Goal: Information Seeking & Learning: Learn about a topic

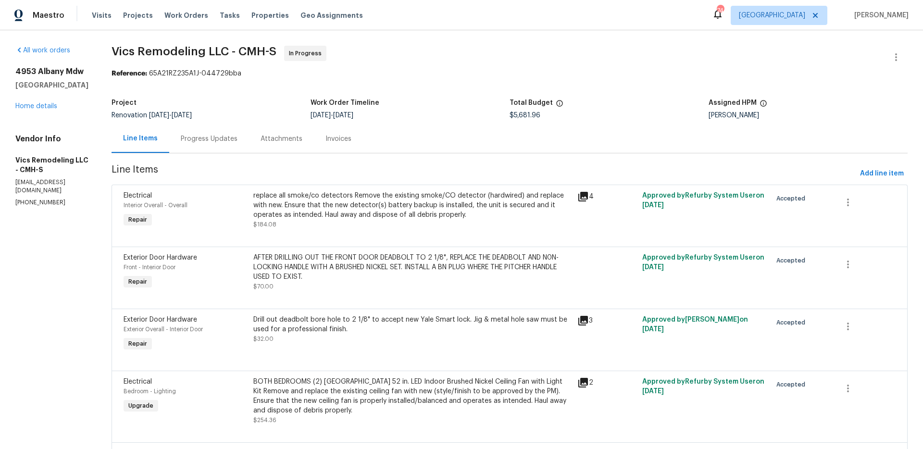
click at [579, 199] on icon at bounding box center [584, 197] width 10 height 10
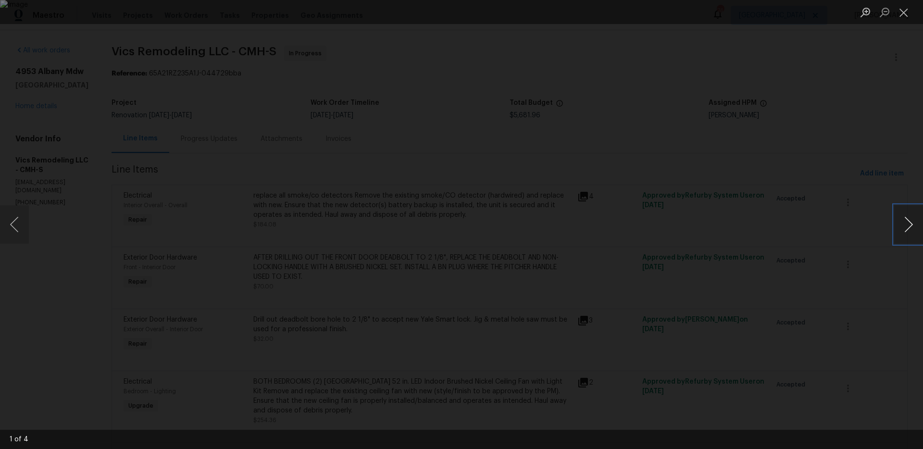
click at [903, 227] on button "Next image" at bounding box center [909, 224] width 29 height 38
drag, startPoint x: 893, startPoint y: 228, endPoint x: 882, endPoint y: 228, distance: 10.6
click at [893, 228] on div "Lightbox" at bounding box center [461, 224] width 923 height 449
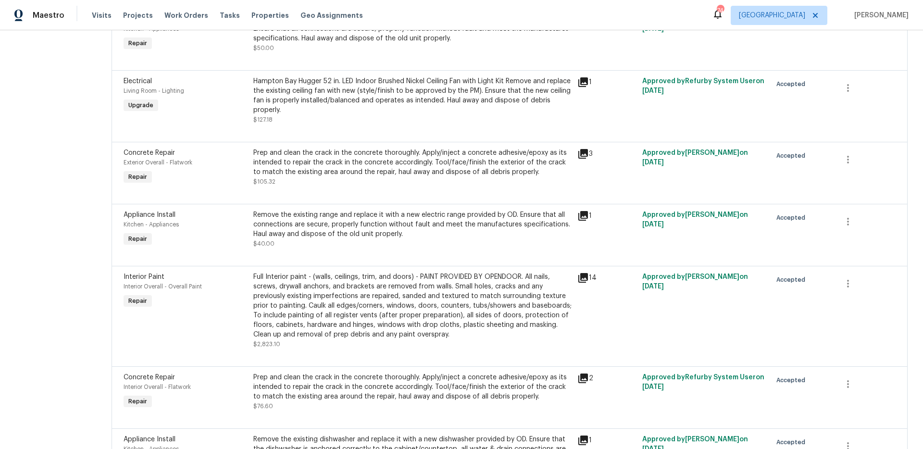
scroll to position [1133, 0]
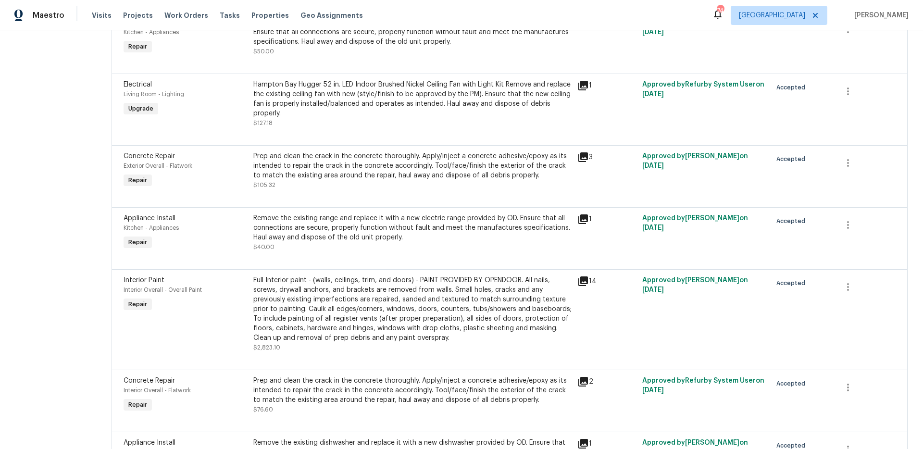
click at [583, 152] on icon at bounding box center [584, 157] width 12 height 12
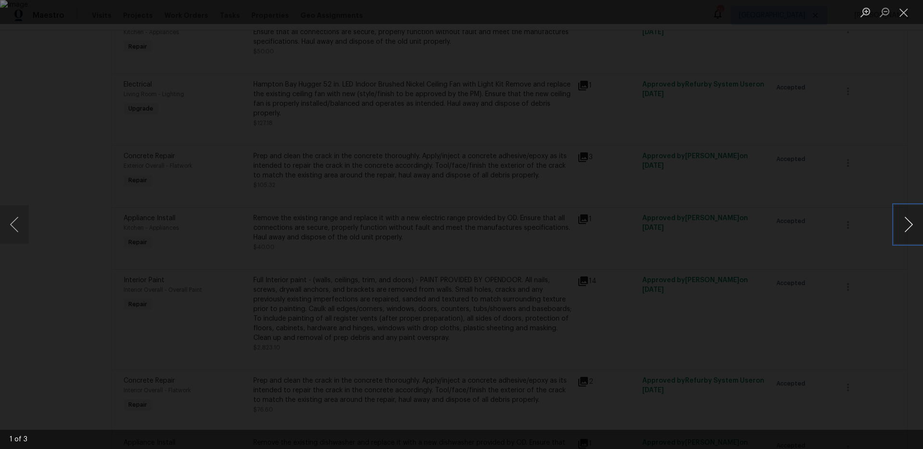
click at [907, 229] on button "Next image" at bounding box center [909, 224] width 29 height 38
click at [13, 228] on button "Previous image" at bounding box center [14, 224] width 29 height 38
click at [913, 231] on button "Next image" at bounding box center [909, 224] width 29 height 38
click at [6, 227] on button "Previous image" at bounding box center [14, 224] width 29 height 38
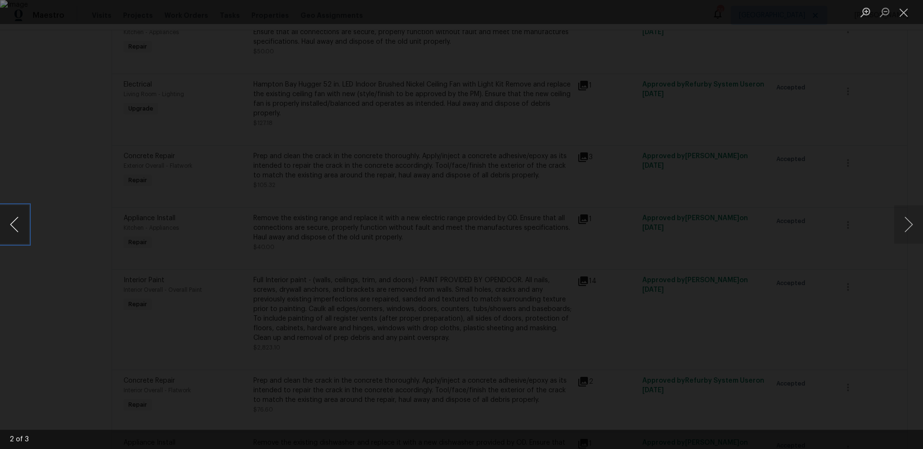
click at [10, 227] on button "Previous image" at bounding box center [14, 224] width 29 height 38
click at [79, 226] on div "Lightbox" at bounding box center [461, 224] width 923 height 449
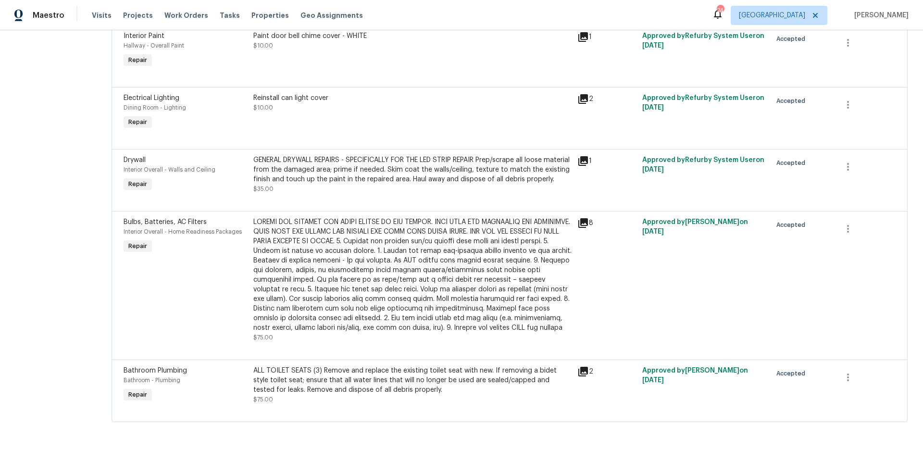
scroll to position [1755, 0]
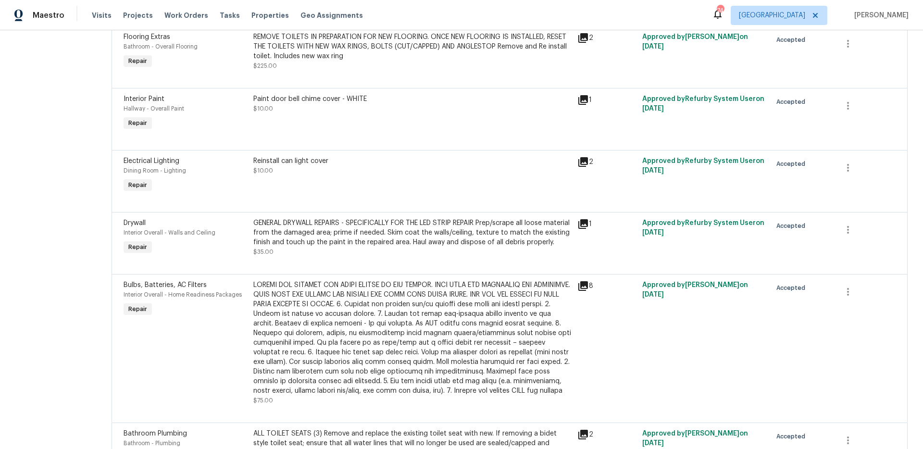
scroll to position [1684, 0]
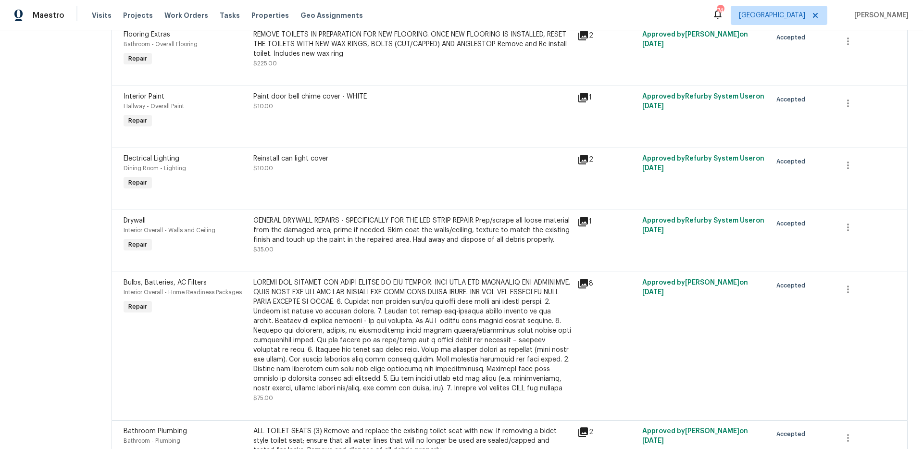
click at [418, 101] on div "Paint door bell chime cover - WHITE" at bounding box center [412, 97] width 318 height 10
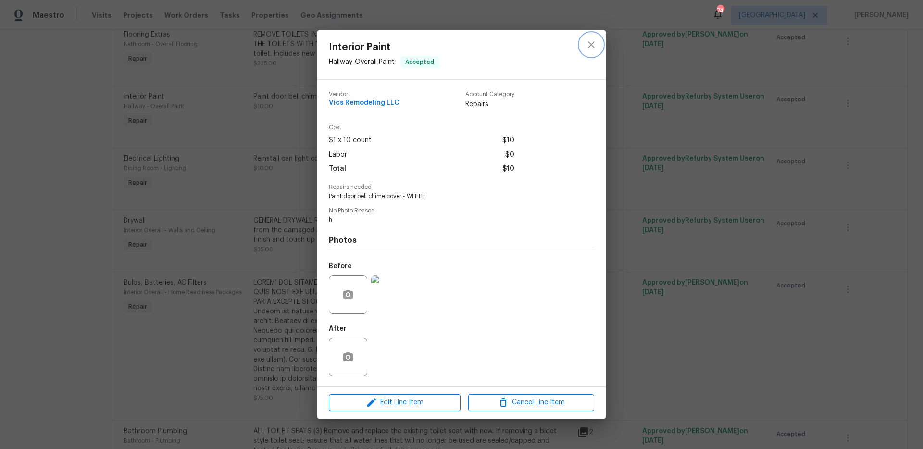
click at [592, 42] on icon "close" at bounding box center [592, 45] width 12 height 12
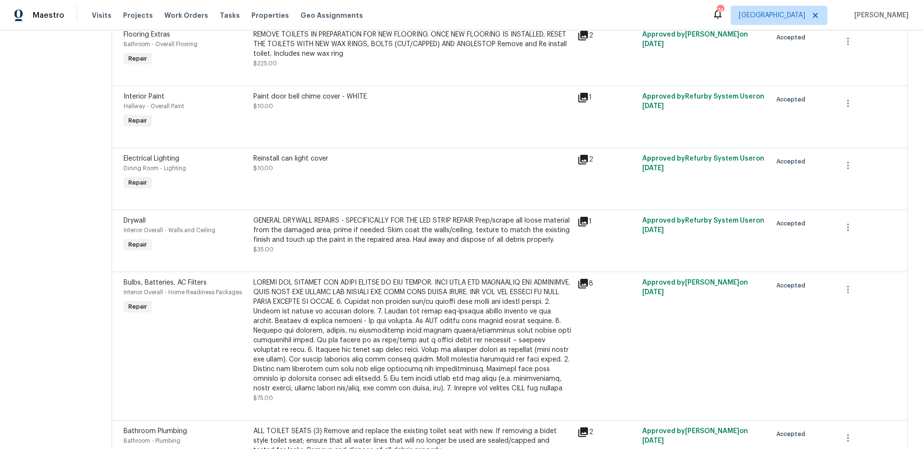
click at [579, 98] on icon at bounding box center [584, 98] width 10 height 10
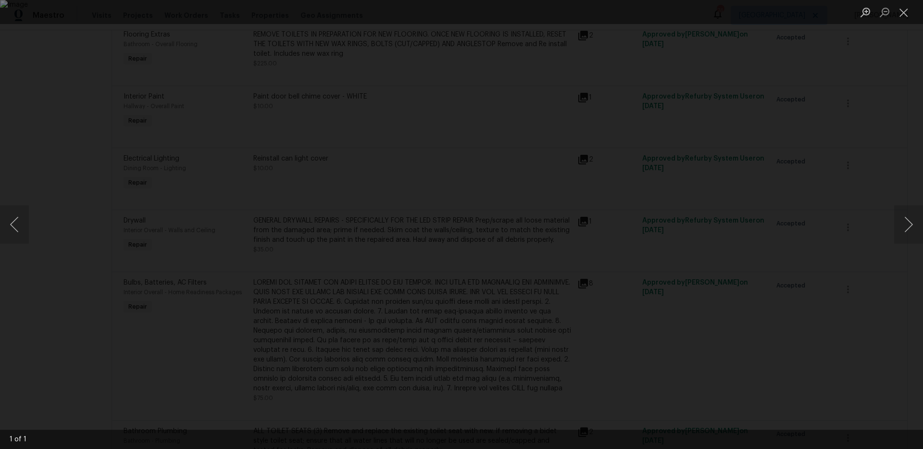
click at [769, 189] on div "Lightbox" at bounding box center [461, 224] width 923 height 449
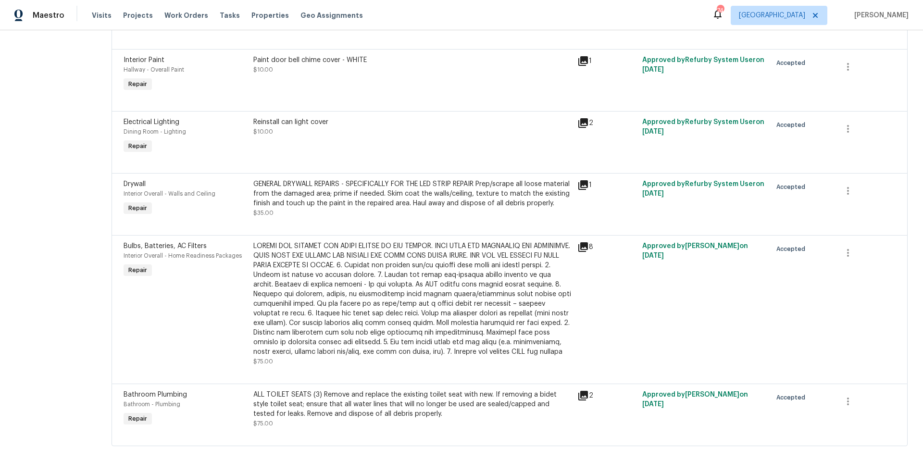
scroll to position [1755, 0]
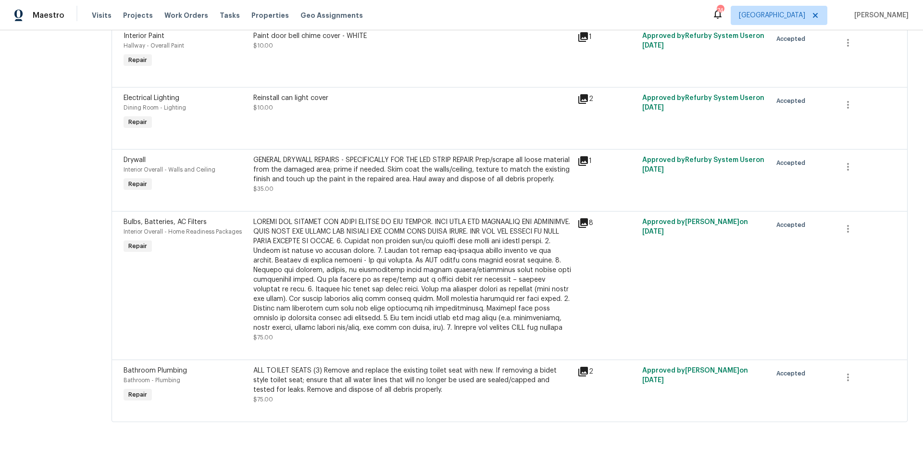
click at [580, 224] on icon at bounding box center [584, 223] width 12 height 12
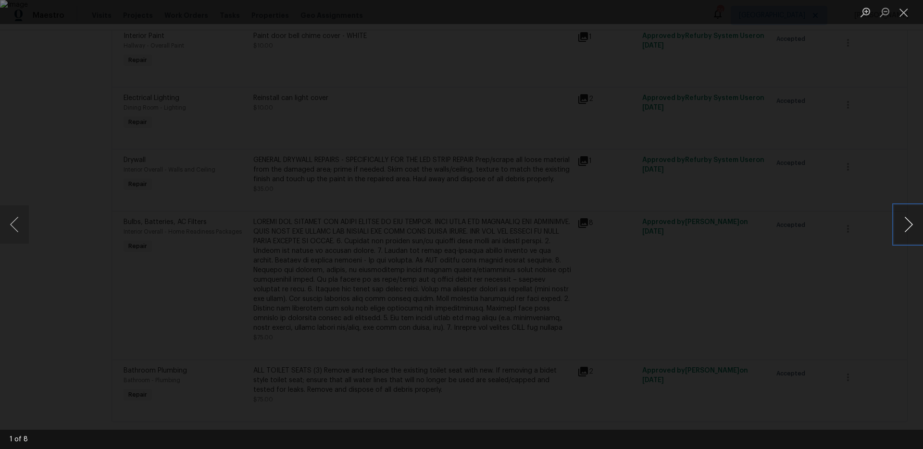
click at [903, 230] on button "Next image" at bounding box center [909, 224] width 29 height 38
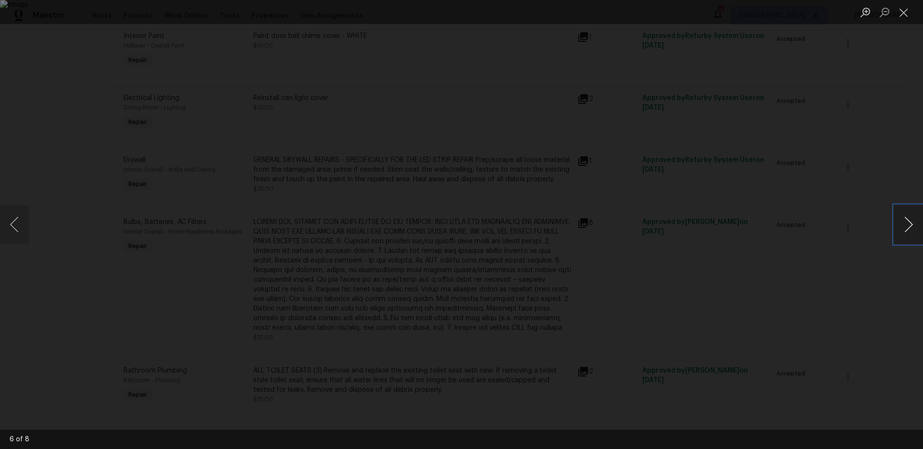
click at [903, 230] on button "Next image" at bounding box center [909, 224] width 29 height 38
click at [857, 239] on div "Lightbox" at bounding box center [461, 224] width 923 height 449
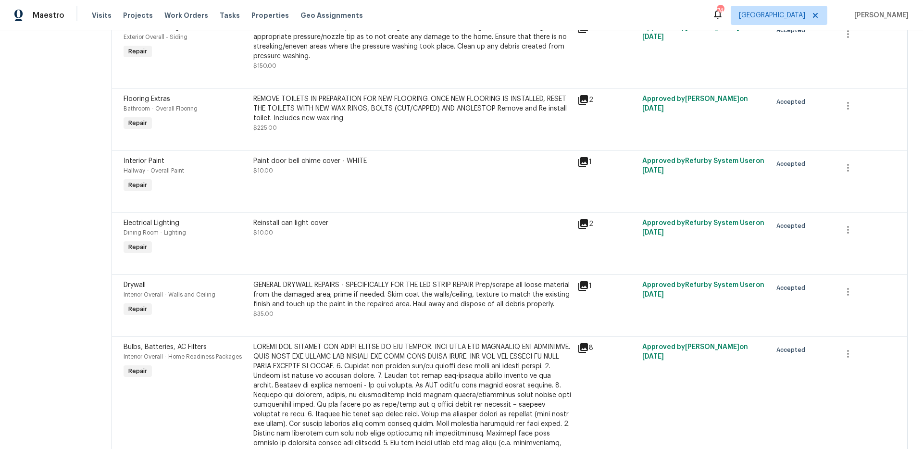
scroll to position [1619, 0]
click at [353, 291] on div "GENERAL DRYWALL REPAIRS - SPECIFICALLY FOR THE LED STRIP REPAIR Prep/scrape all…" at bounding box center [412, 295] width 318 height 29
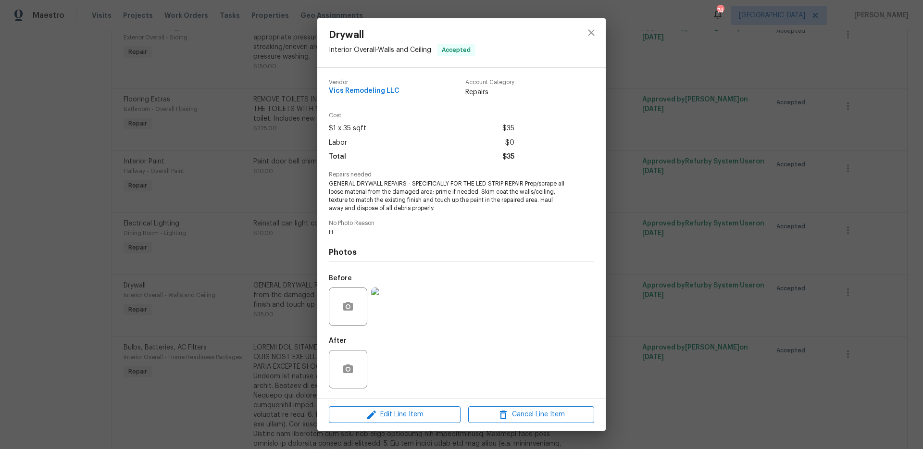
click at [656, 267] on div "Drywall Interior Overall - Walls and Ceiling Accepted Vendor Vics Remodeling LL…" at bounding box center [461, 224] width 923 height 449
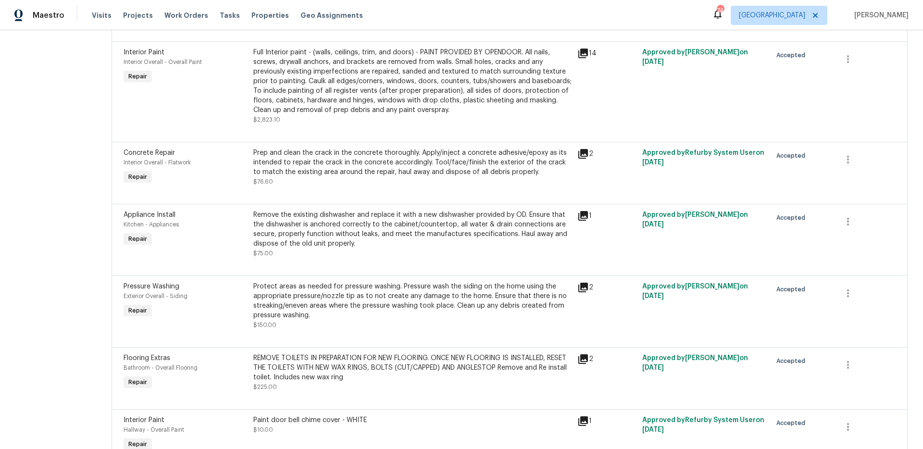
scroll to position [1366, 0]
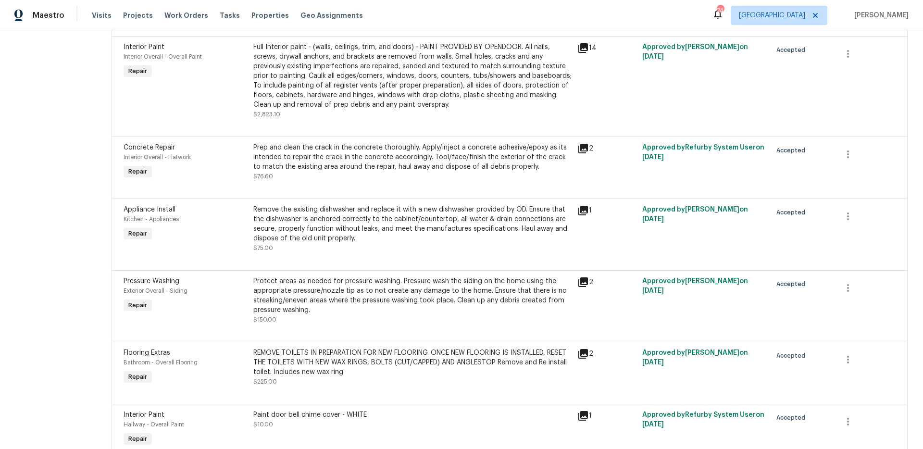
click at [348, 151] on div "Prep and clean the crack in the concrete thoroughly. Apply/inject a concrete ad…" at bounding box center [412, 157] width 318 height 29
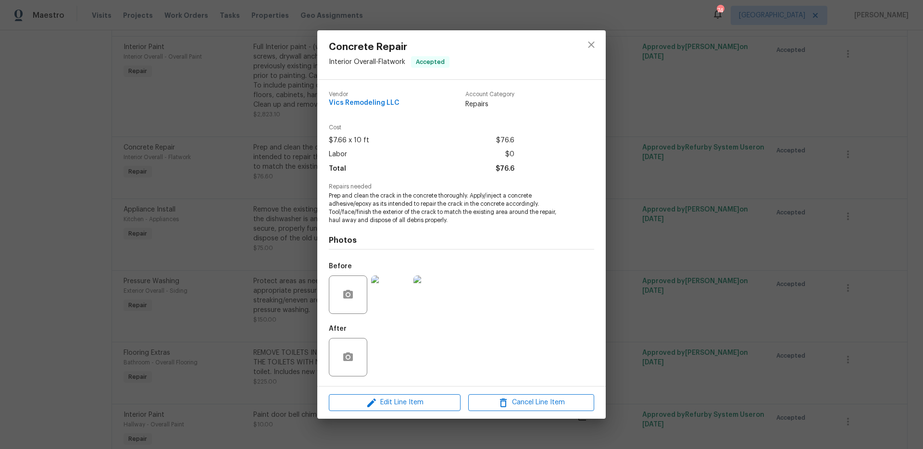
click at [392, 298] on img at bounding box center [390, 295] width 38 height 38
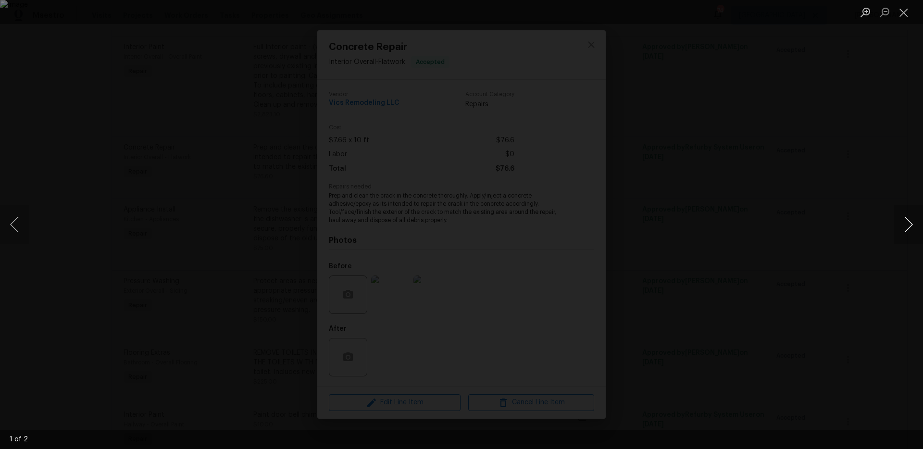
click at [911, 219] on button "Next image" at bounding box center [909, 224] width 29 height 38
click at [909, 221] on button "Next image" at bounding box center [909, 224] width 29 height 38
click at [833, 213] on div "Lightbox" at bounding box center [461, 224] width 923 height 449
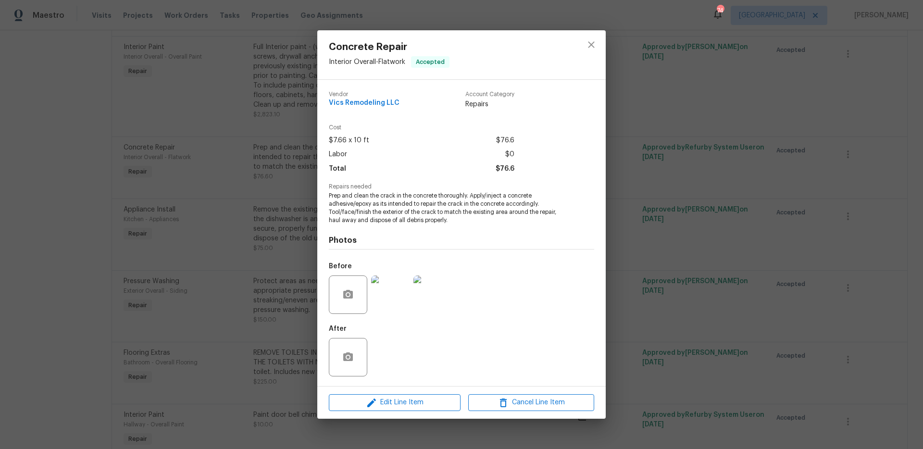
drag, startPoint x: 668, startPoint y: 189, endPoint x: 604, endPoint y: 192, distance: 64.0
click at [668, 189] on div "Concrete Repair Interior Overall - Flatwork Accepted Vendor Vics Remodeling LLC…" at bounding box center [461, 224] width 923 height 449
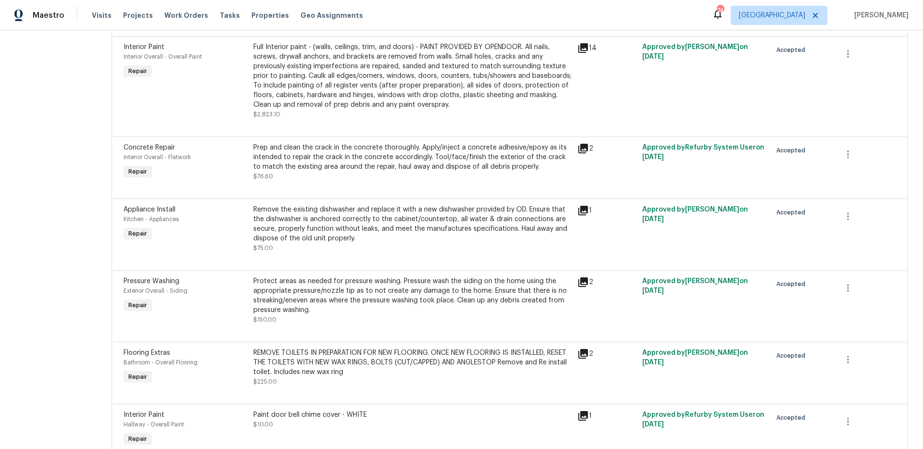
click at [575, 148] on div "2" at bounding box center [607, 162] width 65 height 44
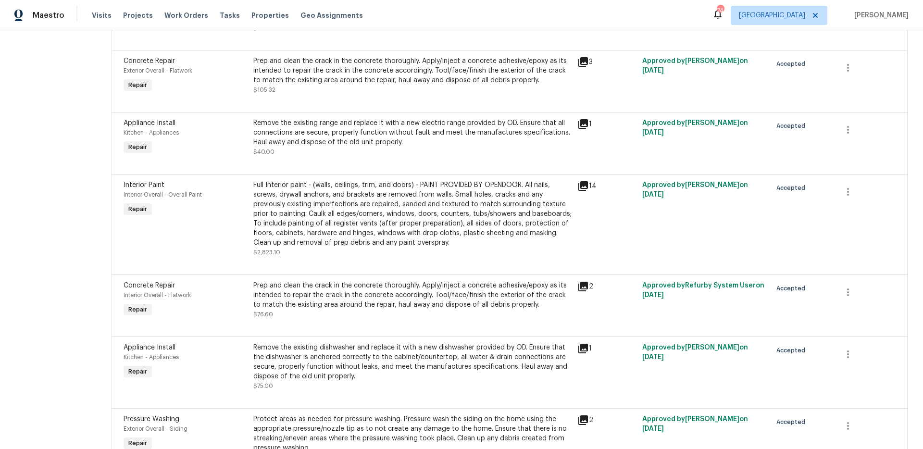
scroll to position [1225, 0]
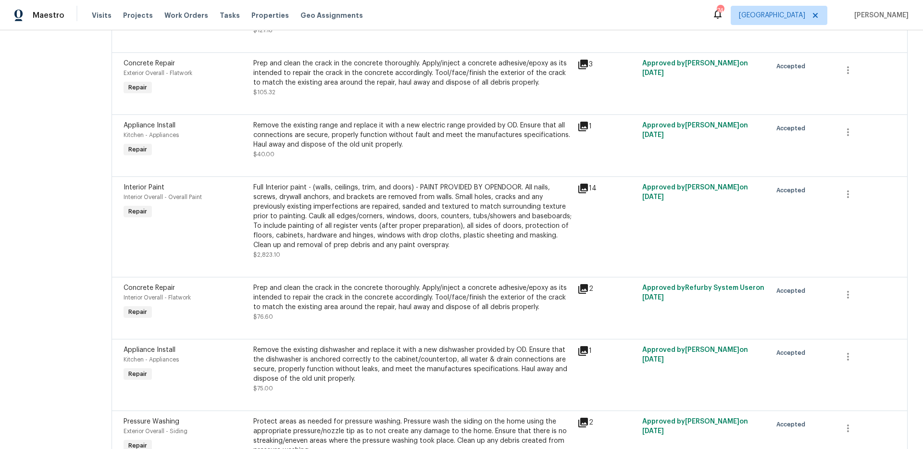
click at [586, 191] on div "14" at bounding box center [607, 189] width 59 height 12
click at [579, 189] on icon at bounding box center [584, 189] width 10 height 10
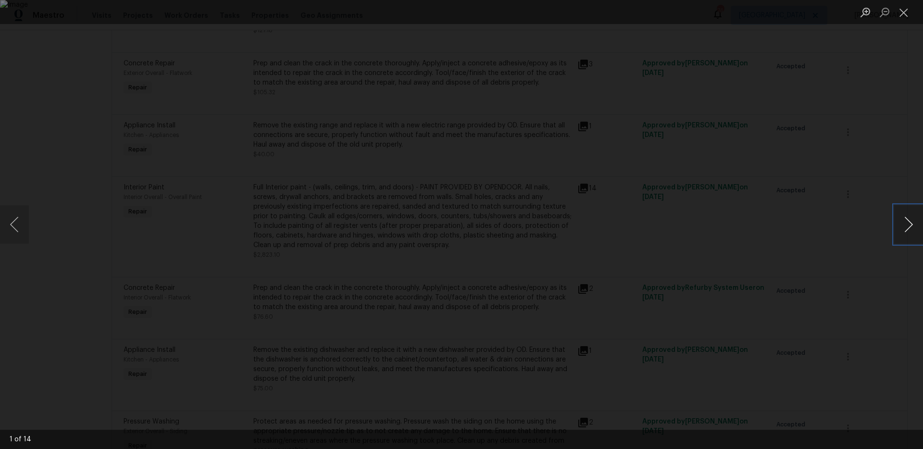
click at [921, 223] on button "Next image" at bounding box center [909, 224] width 29 height 38
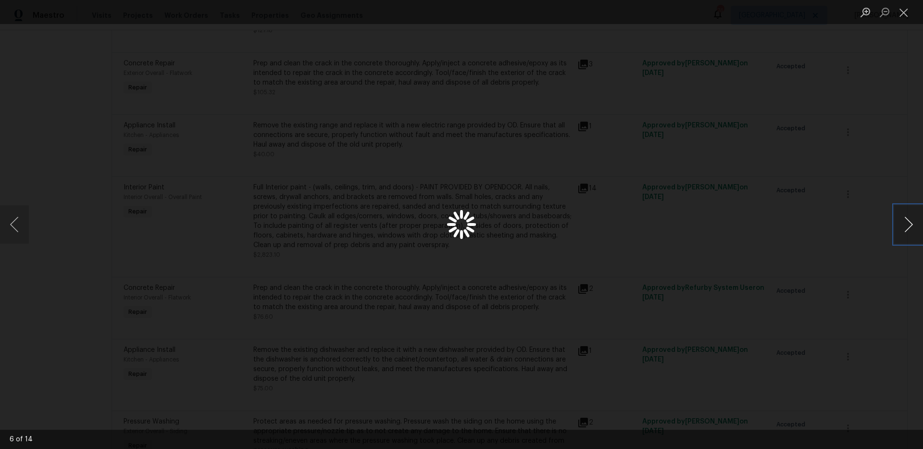
click at [921, 223] on button "Next image" at bounding box center [909, 224] width 29 height 38
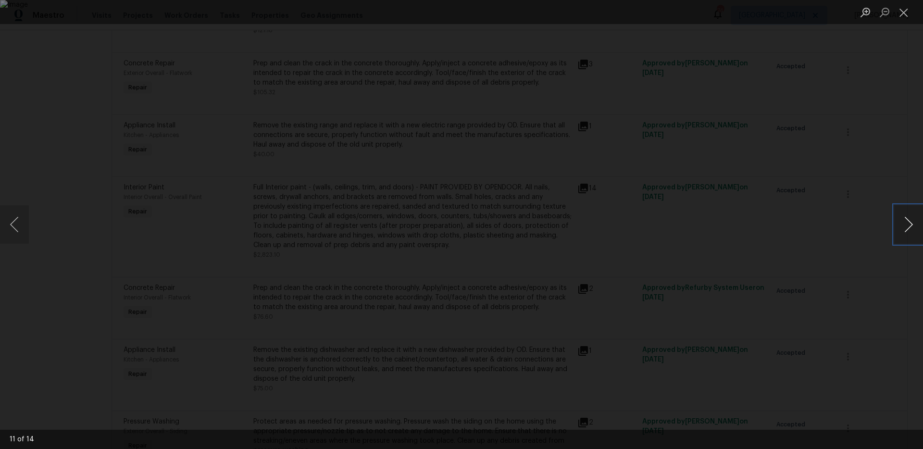
click at [921, 223] on button "Next image" at bounding box center [909, 224] width 29 height 38
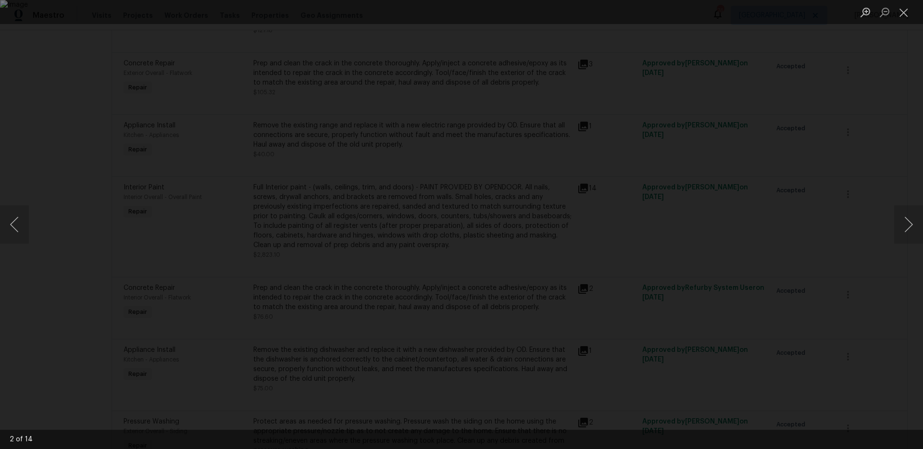
click at [884, 227] on div "Lightbox" at bounding box center [461, 224] width 923 height 449
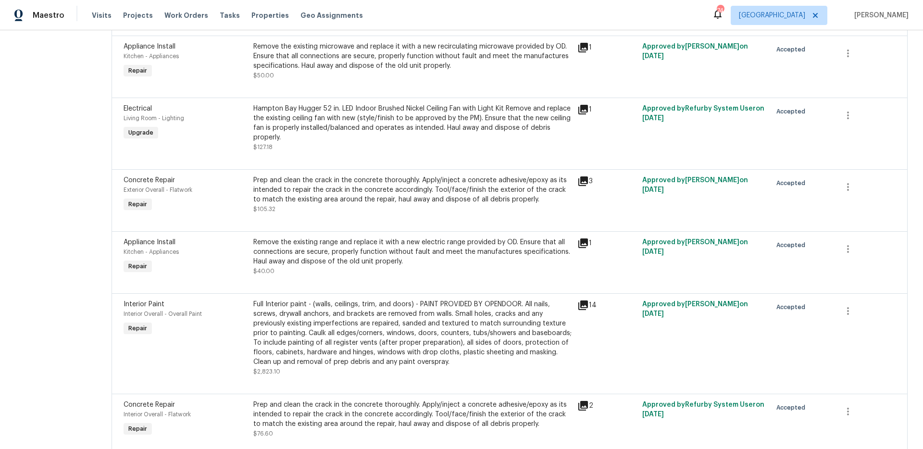
scroll to position [1105, 0]
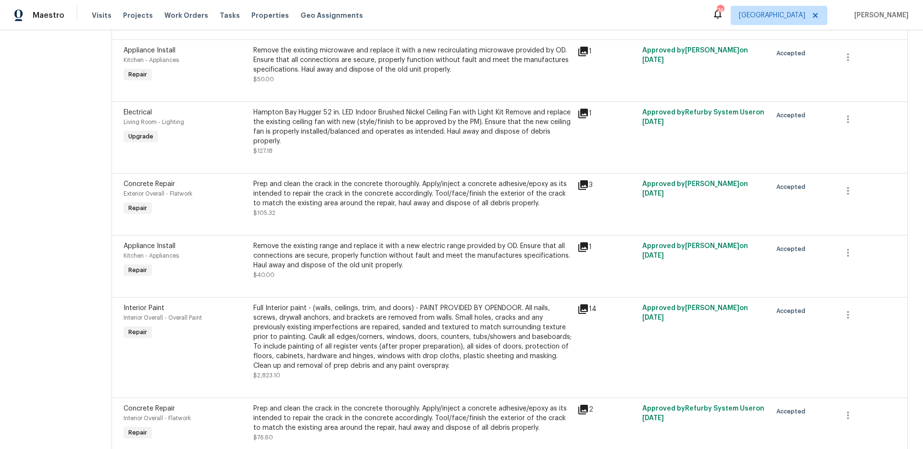
click at [531, 188] on div "Prep and clean the crack in the concrete thoroughly. Apply/inject a concrete ad…" at bounding box center [412, 193] width 318 height 29
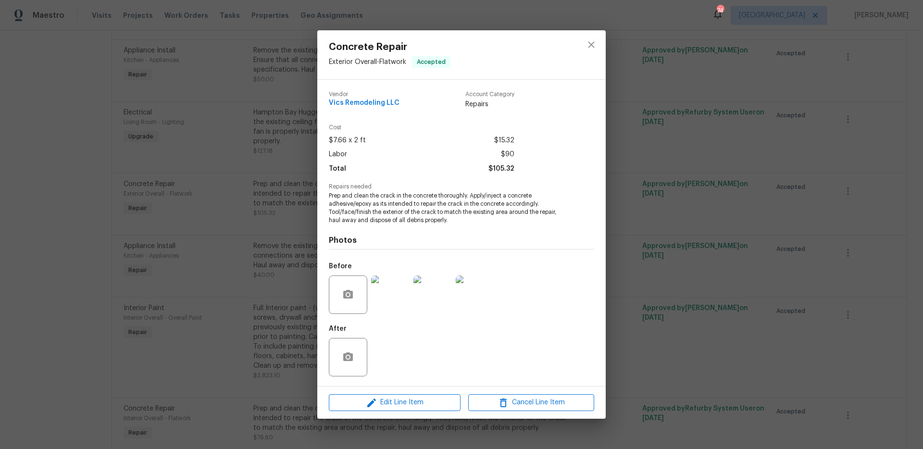
click at [397, 285] on img at bounding box center [390, 295] width 38 height 38
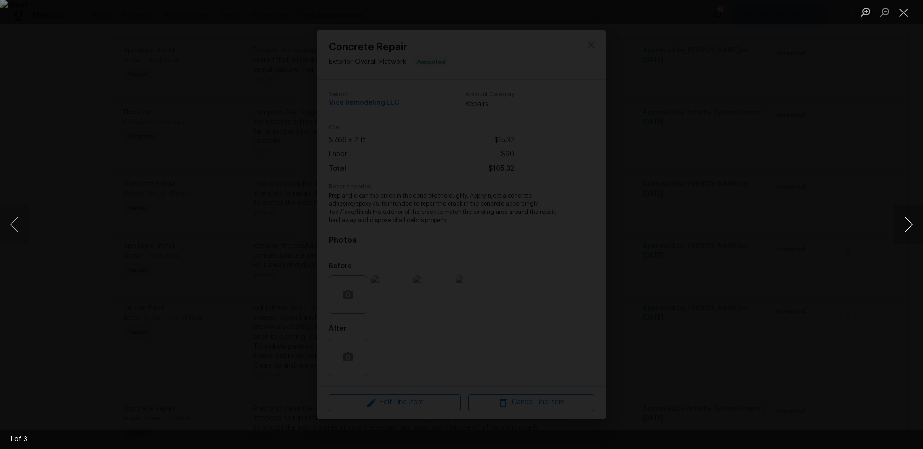
click at [898, 226] on button "Next image" at bounding box center [909, 224] width 29 height 38
click at [884, 224] on div "Lightbox" at bounding box center [461, 224] width 923 height 449
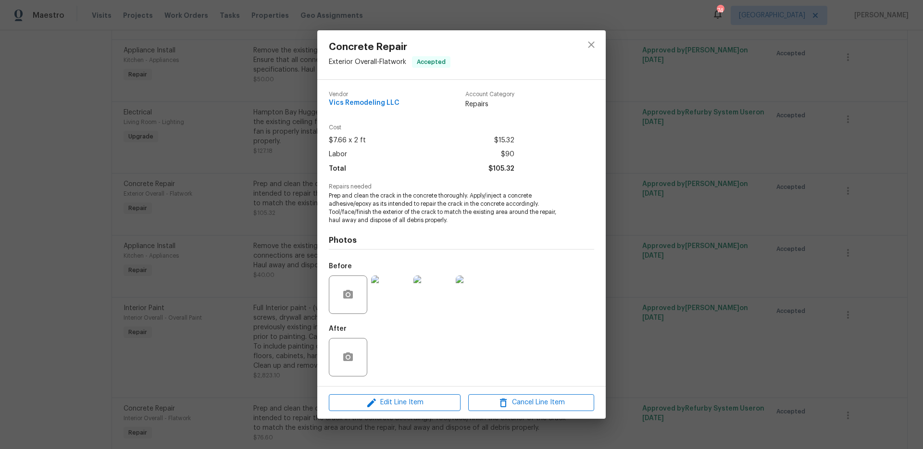
click at [385, 293] on img at bounding box center [390, 295] width 38 height 38
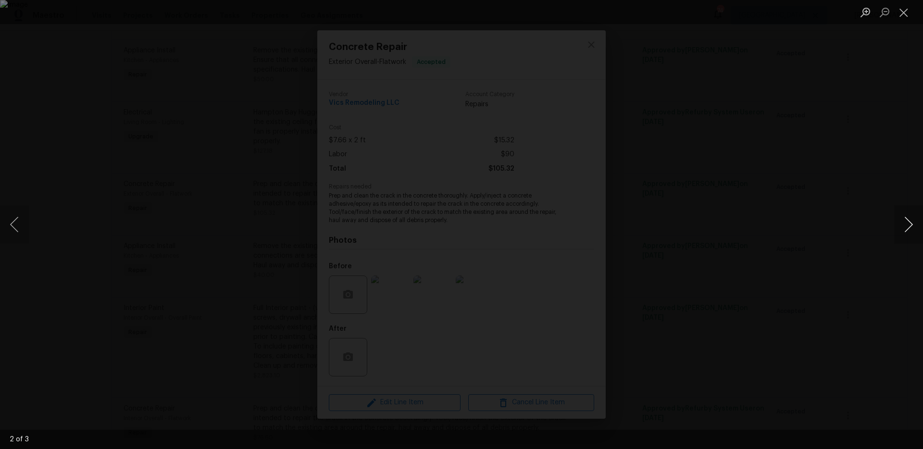
click at [895, 224] on button "Next image" at bounding box center [909, 224] width 29 height 38
click at [897, 224] on button "Next image" at bounding box center [909, 224] width 29 height 38
